Goal: Find specific page/section: Find specific page/section

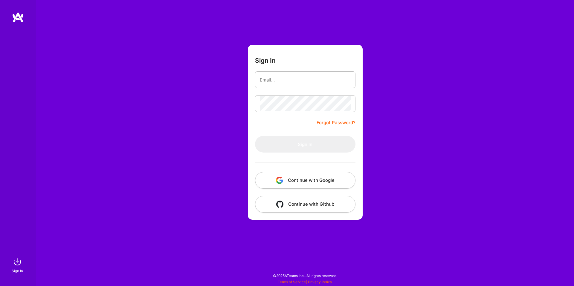
click at [332, 181] on button "Continue with Google" at bounding box center [305, 180] width 100 height 17
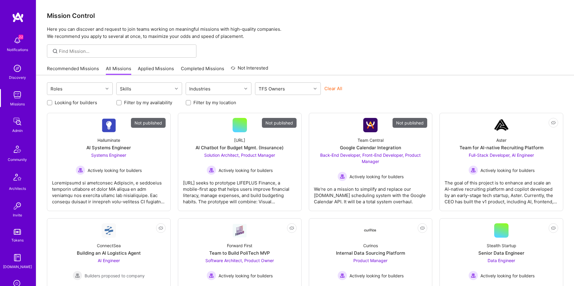
click at [125, 47] on div at bounding box center [121, 51] width 149 height 13
paste input "[URL]"
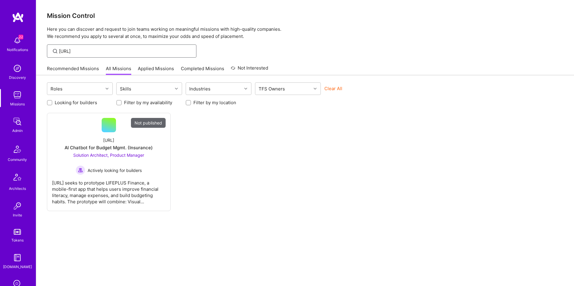
type input "[URL]"
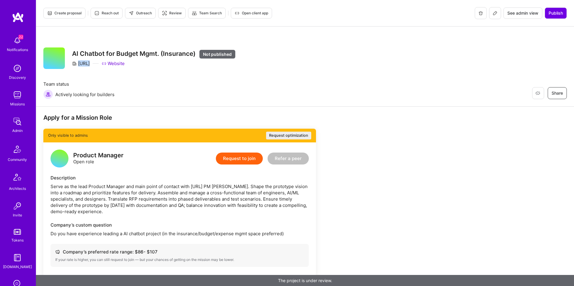
drag, startPoint x: 90, startPoint y: 63, endPoint x: 80, endPoint y: 65, distance: 10.6
click at [80, 65] on div "[URL]" at bounding box center [81, 63] width 18 height 6
click at [79, 65] on div "[URL]" at bounding box center [81, 63] width 18 height 6
drag, startPoint x: 79, startPoint y: 65, endPoint x: 91, endPoint y: 65, distance: 12.0
click at [91, 65] on div "[URL] Website" at bounding box center [153, 63] width 163 height 6
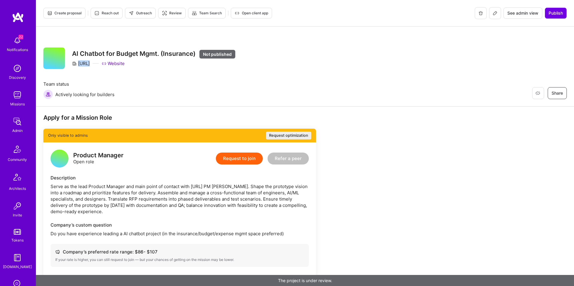
click at [91, 64] on div "[URL] Website" at bounding box center [153, 63] width 163 height 6
copy div "[URL]"
